Goal: Check status: Check status

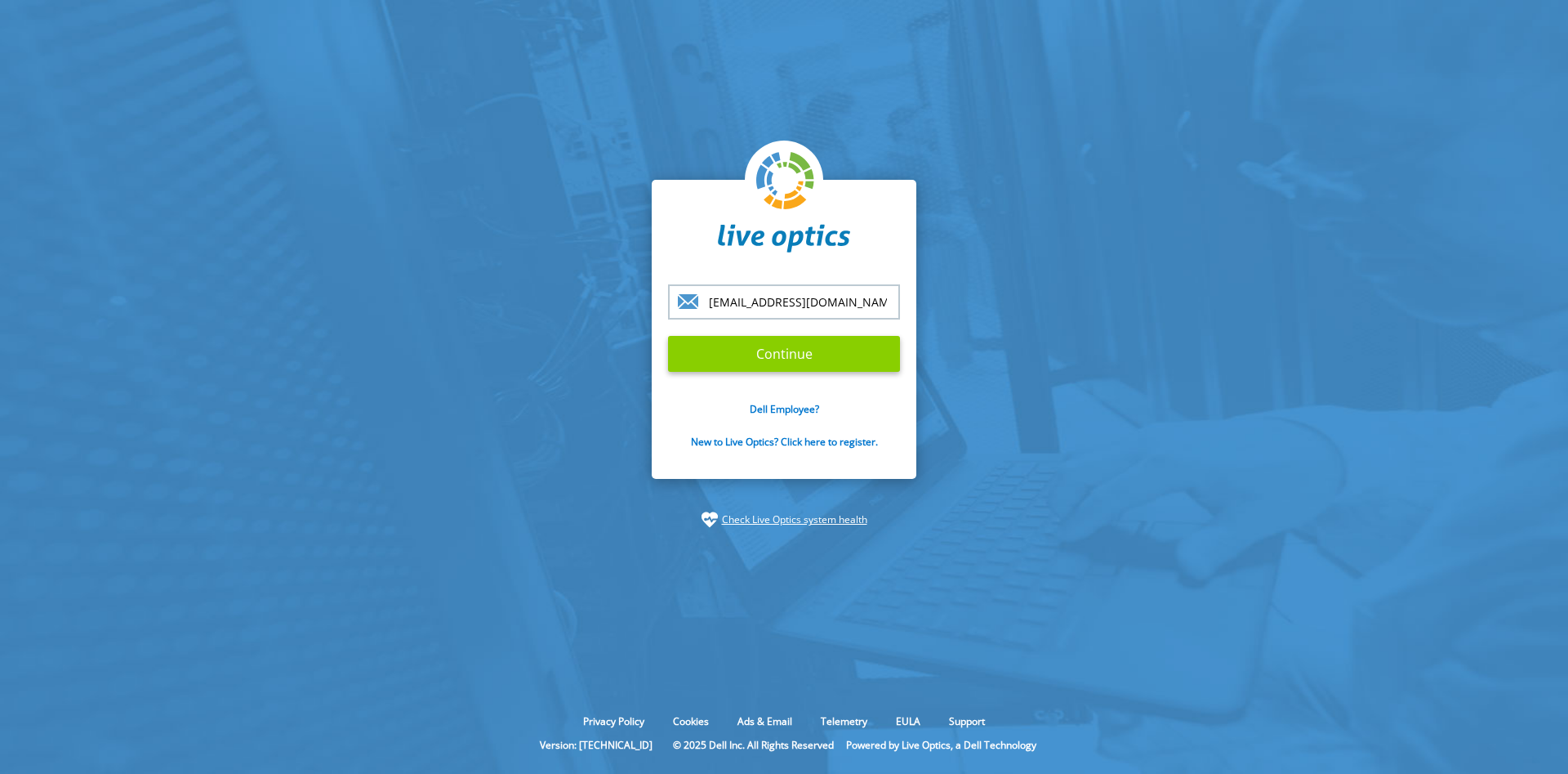
type input "[EMAIL_ADDRESS][DOMAIN_NAME]"
click at [772, 356] on input "Continue" at bounding box center [783, 354] width 232 height 36
click at [774, 352] on input "Continue" at bounding box center [783, 354] width 232 height 36
click at [772, 354] on input "Continue" at bounding box center [783, 354] width 232 height 36
click at [816, 352] on input "Continue" at bounding box center [783, 354] width 232 height 36
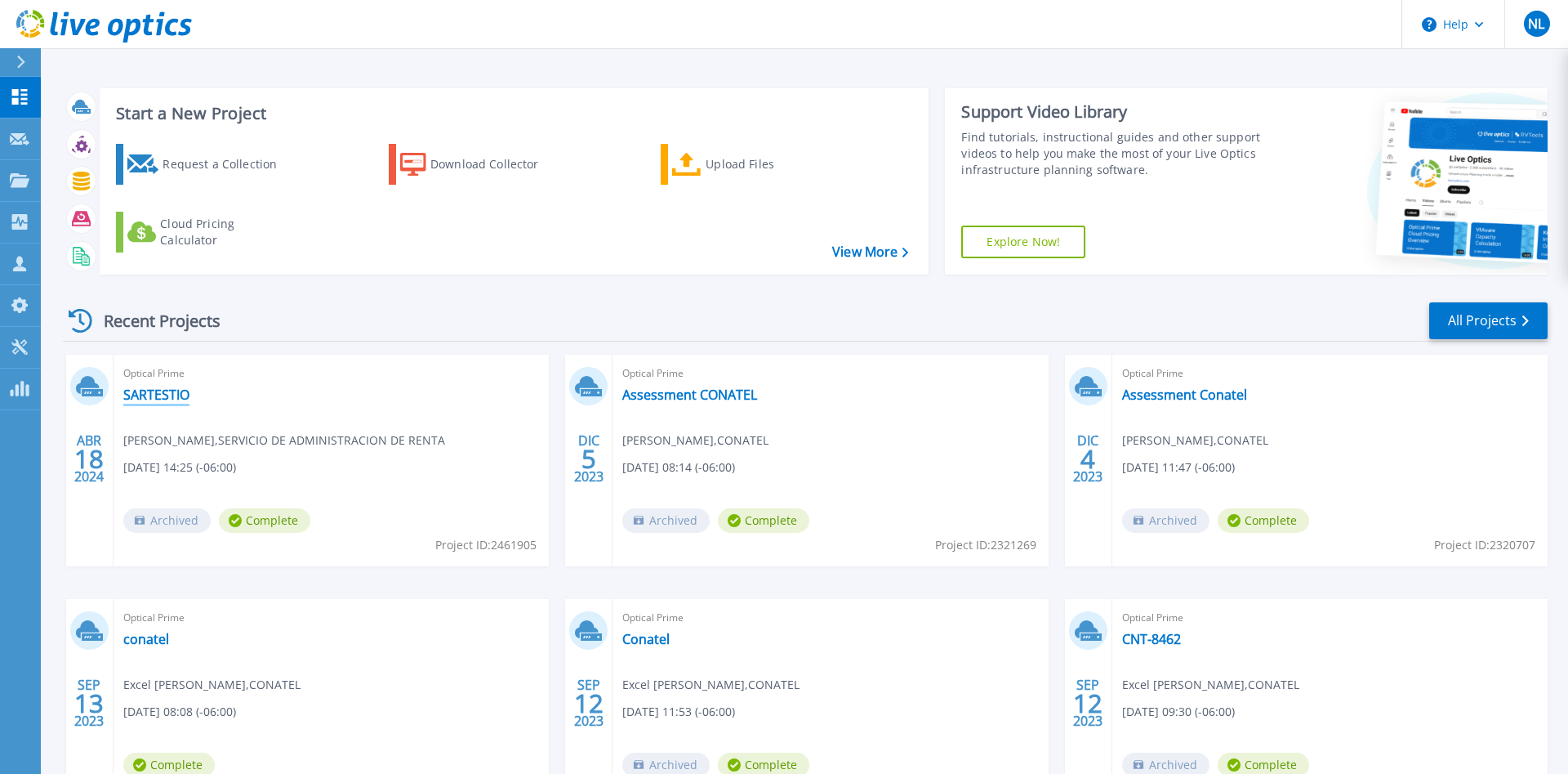
click at [154, 399] on link "SARTESTIO" at bounding box center [156, 394] width 66 height 17
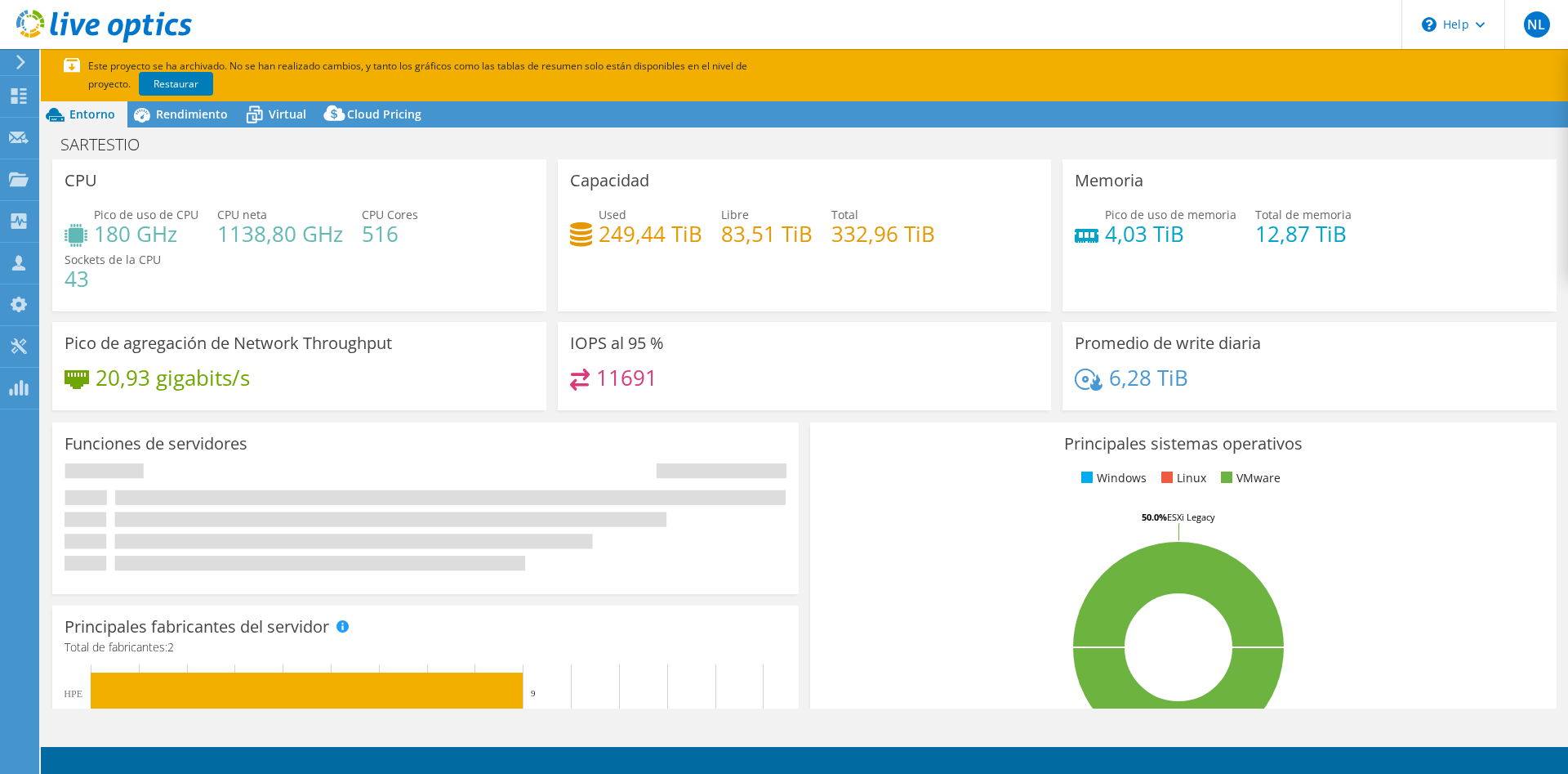
select select "USEast"
select select "USD"
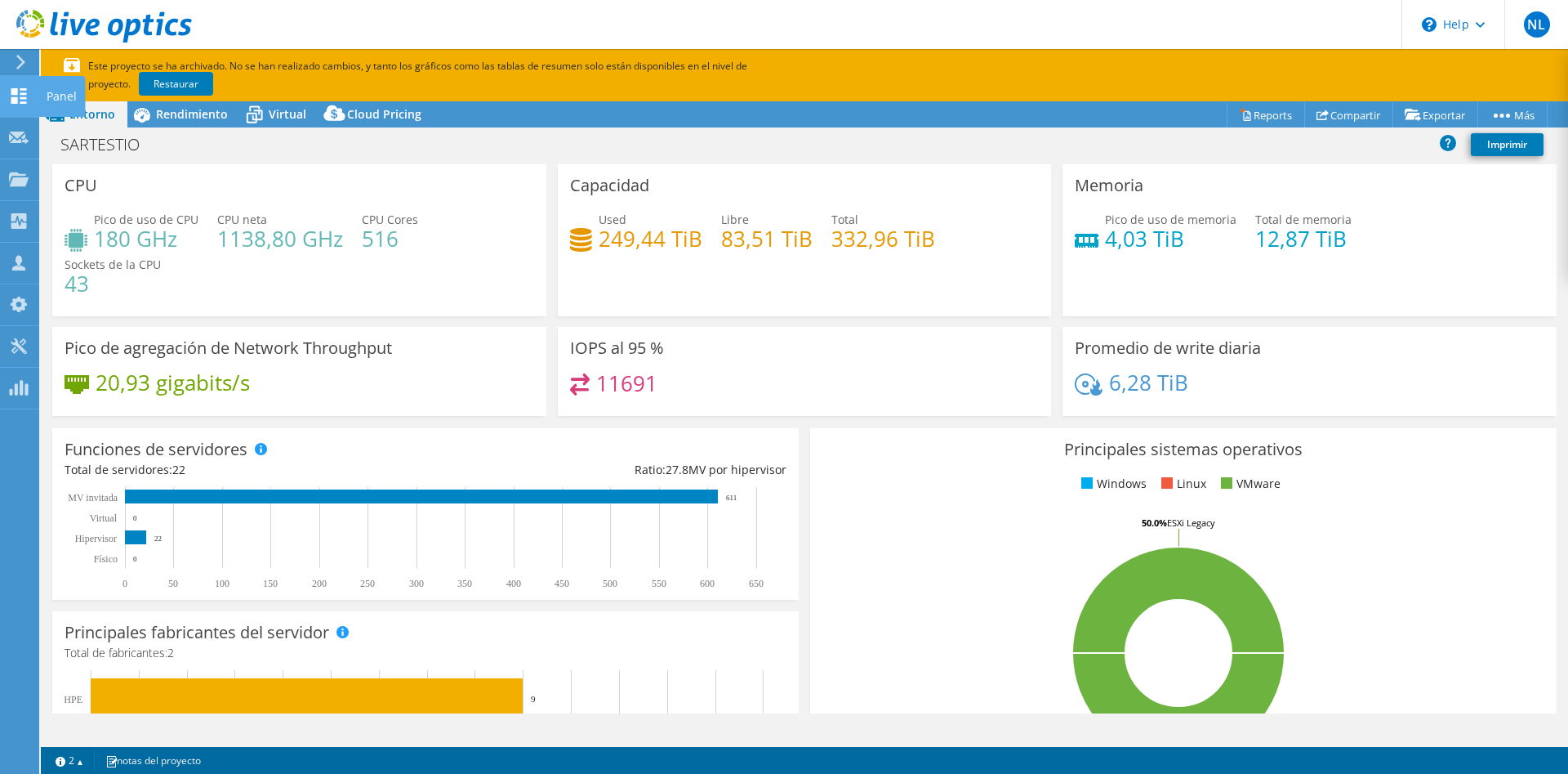
click at [22, 101] on icon at bounding box center [18, 96] width 20 height 16
